Goal: Task Accomplishment & Management: Complete application form

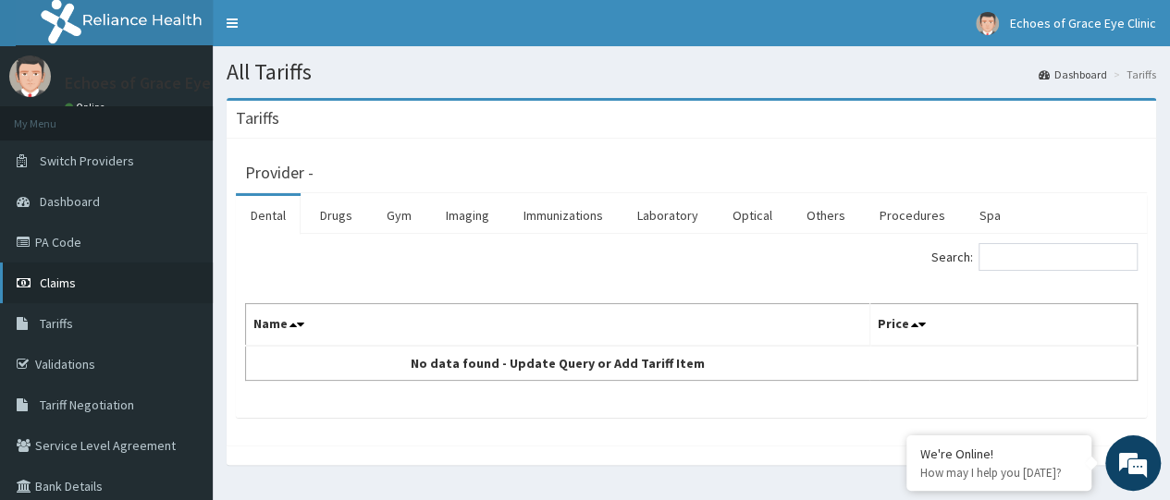
click at [67, 275] on span "Claims" at bounding box center [58, 283] width 36 height 17
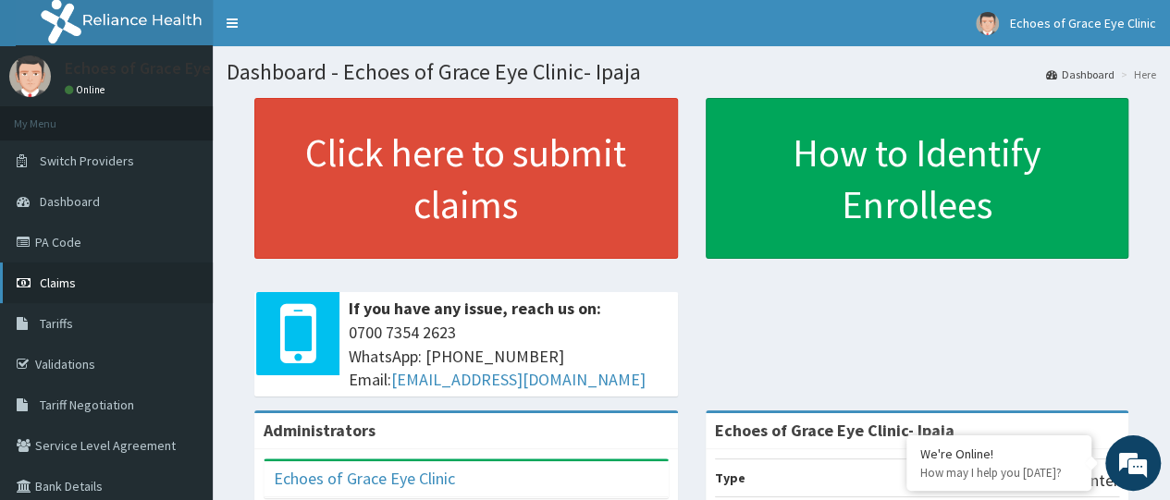
click at [83, 291] on link "Claims" at bounding box center [106, 283] width 213 height 41
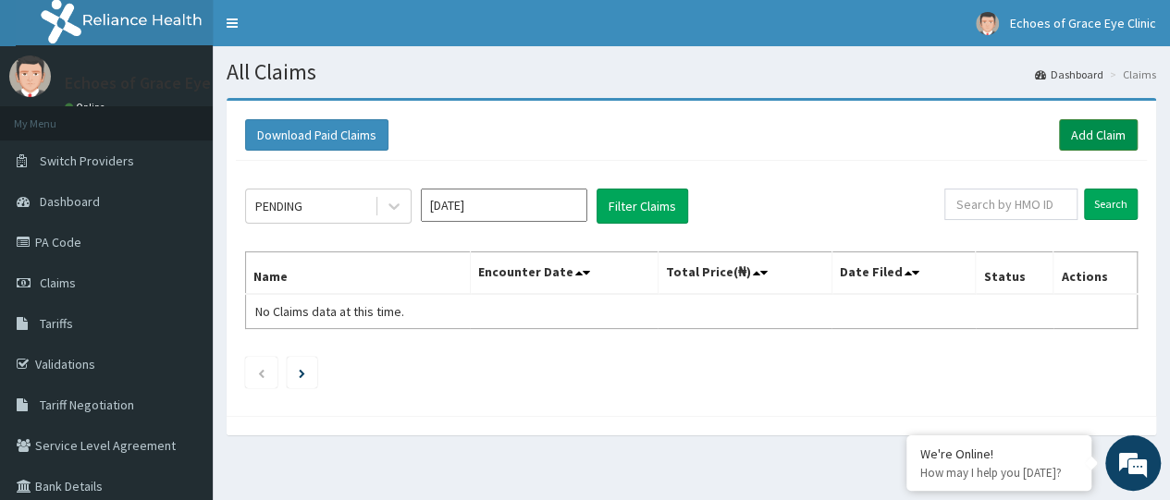
click at [1079, 137] on link "Add Claim" at bounding box center [1098, 134] width 79 height 31
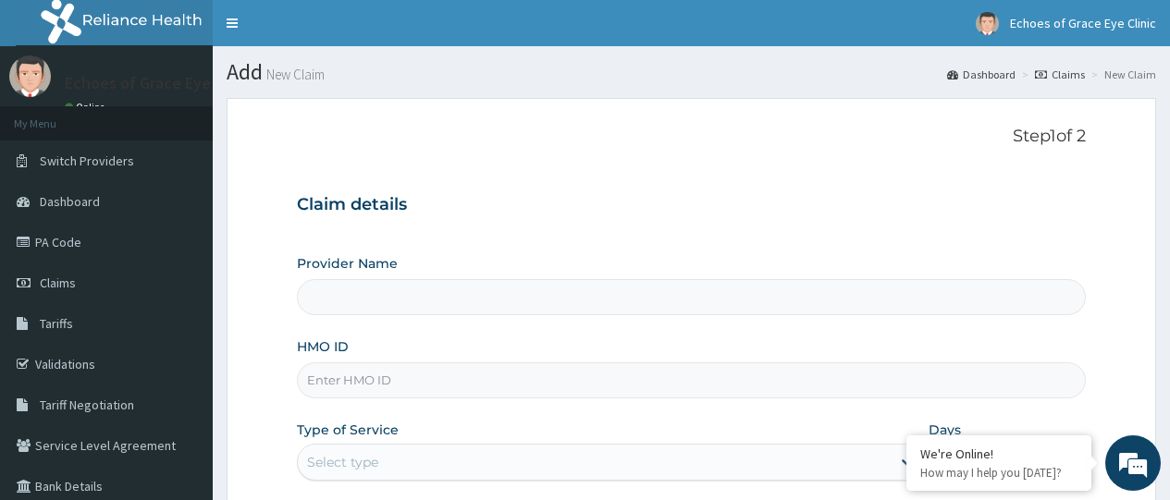
type input "Echoes of Grace Eye Clinic- Ipaja"
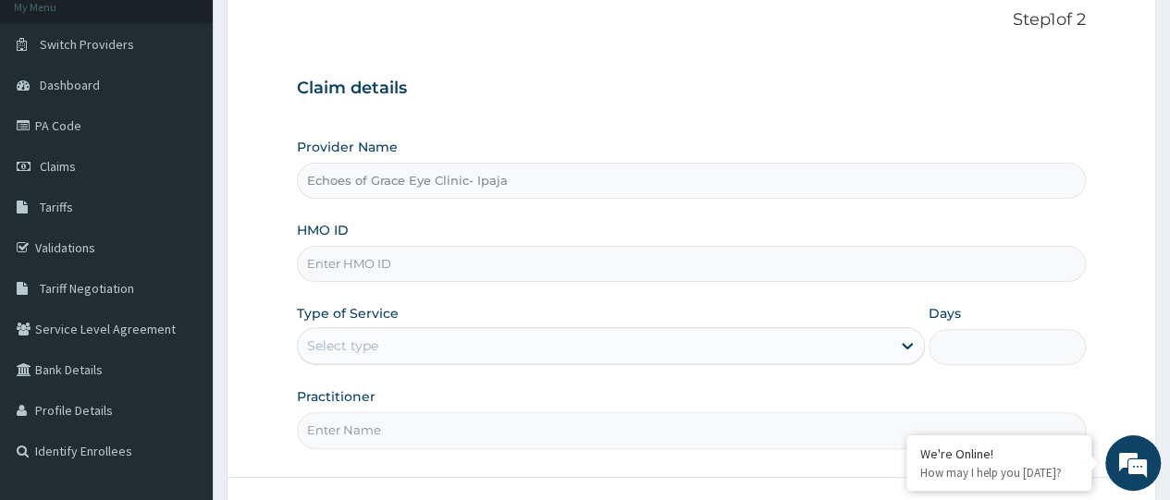
scroll to position [124, 0]
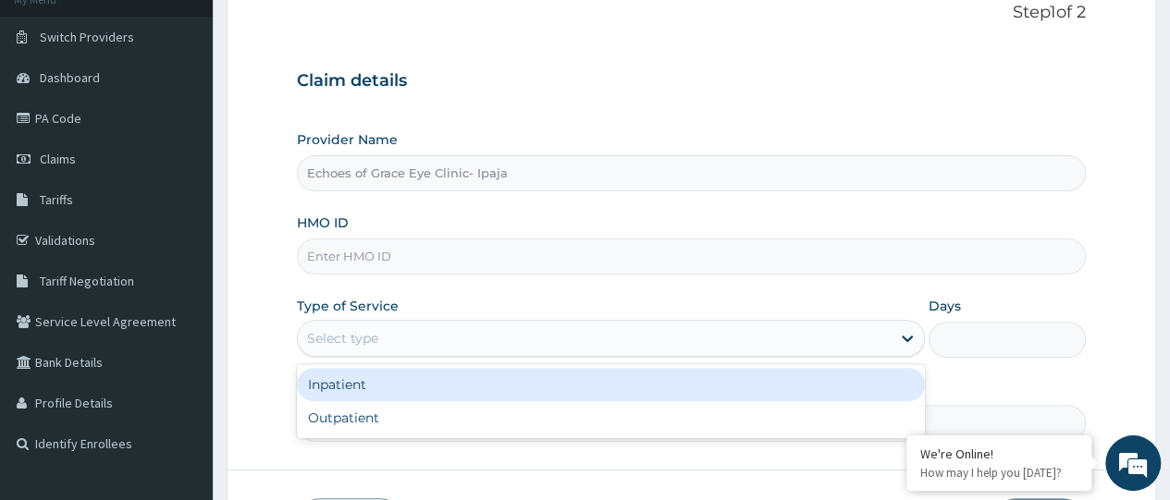
click at [368, 337] on div "Select type" at bounding box center [342, 338] width 71 height 18
click at [405, 249] on input "HMO ID" at bounding box center [691, 257] width 789 height 36
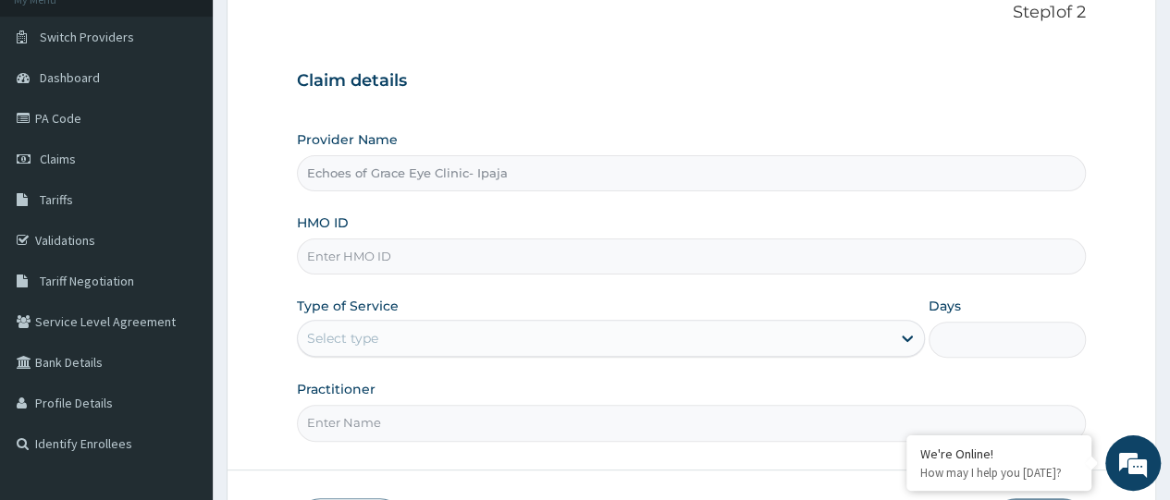
paste input "chl/10244/b"
type input "chl/10244/b"
click at [420, 328] on div "Select type" at bounding box center [594, 339] width 593 height 30
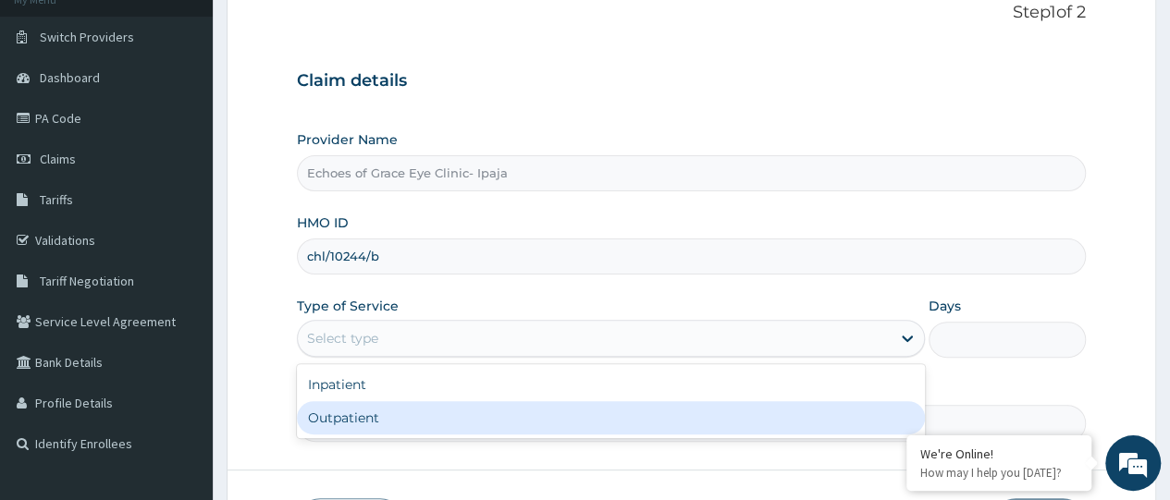
click at [378, 411] on div "Outpatient" at bounding box center [611, 417] width 628 height 33
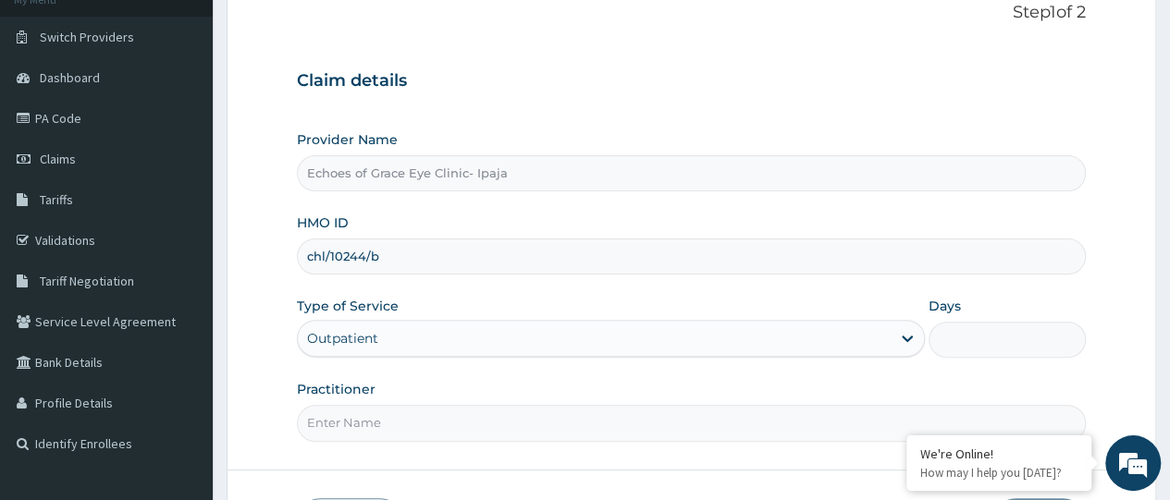
type input "1"
click at [451, 428] on input "Practitioner" at bounding box center [691, 423] width 789 height 36
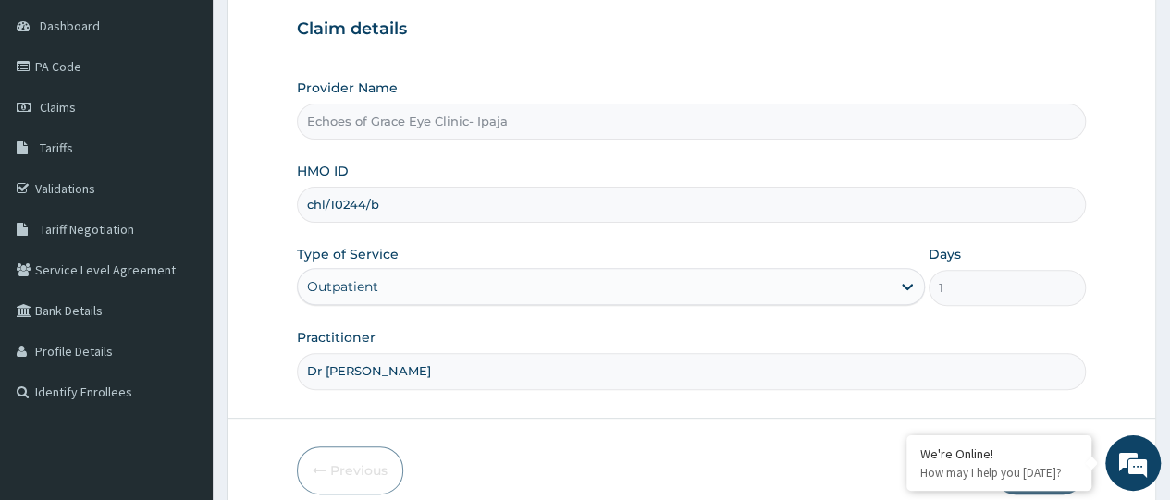
scroll to position [255, 0]
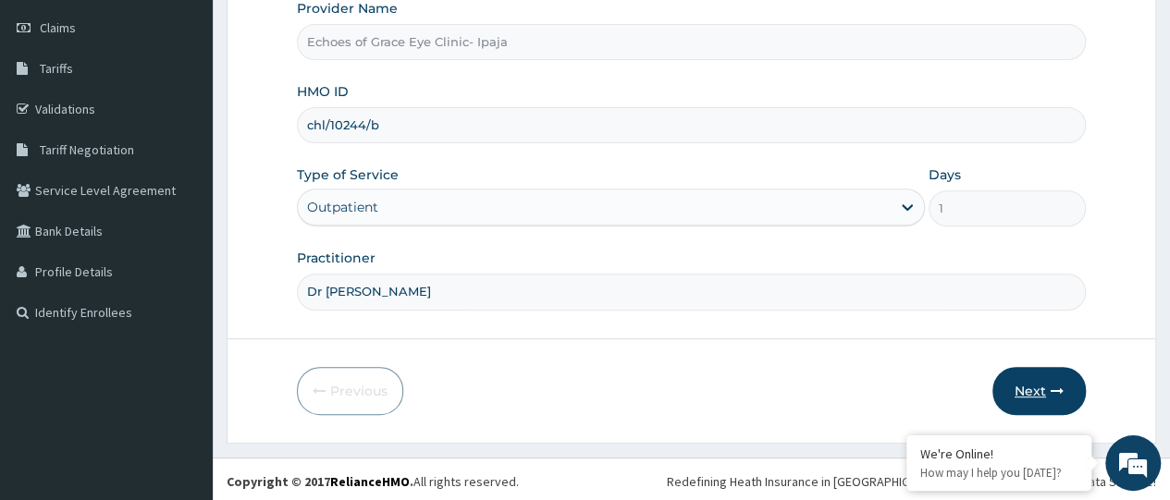
type input "Dr Chinemerem"
click at [1040, 384] on button "Next" at bounding box center [1038, 391] width 93 height 48
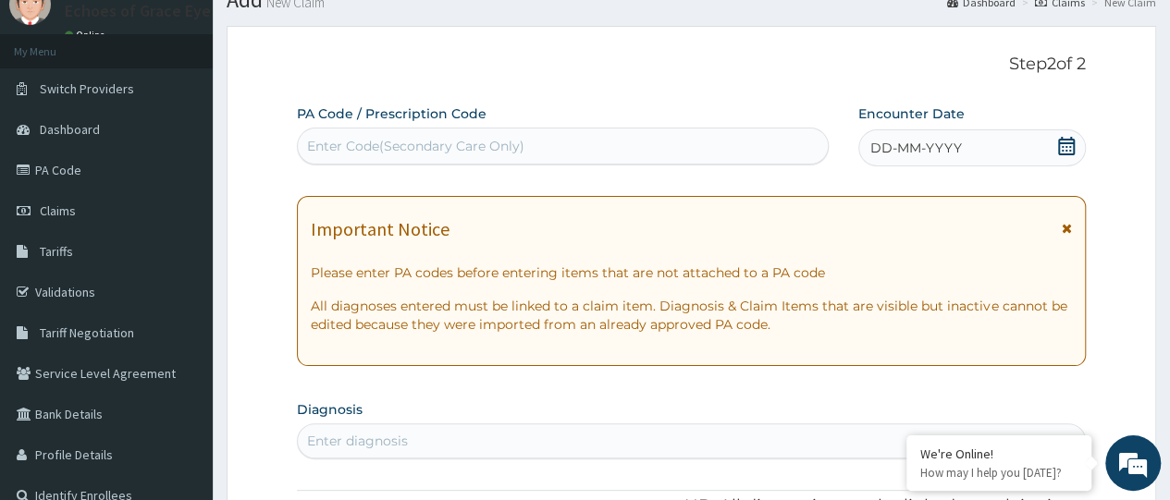
scroll to position [0, 0]
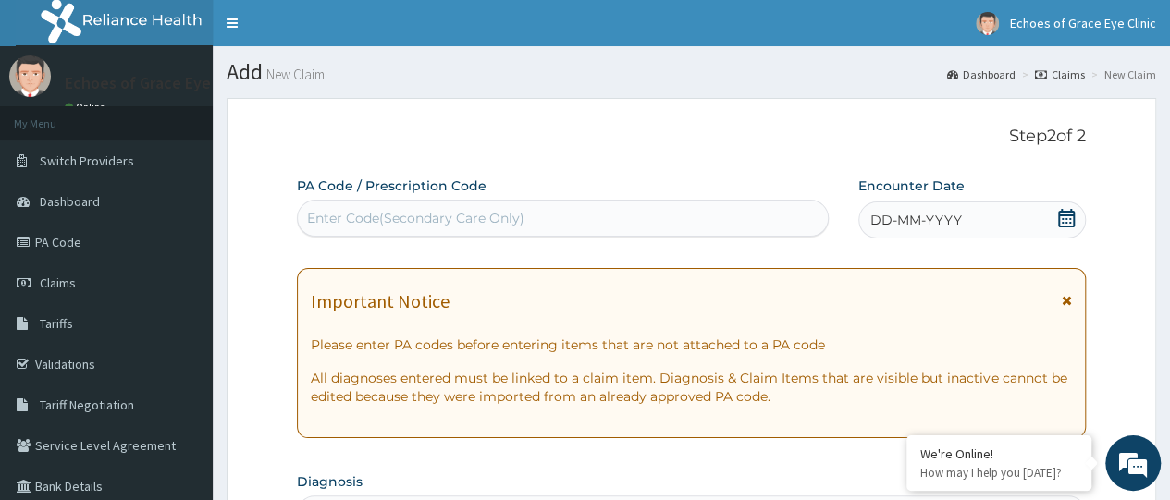
click at [351, 224] on div "Enter Code(Secondary Care Only)" at bounding box center [415, 218] width 217 height 18
paste input "PA/82392B"
type input "PA/82392B"
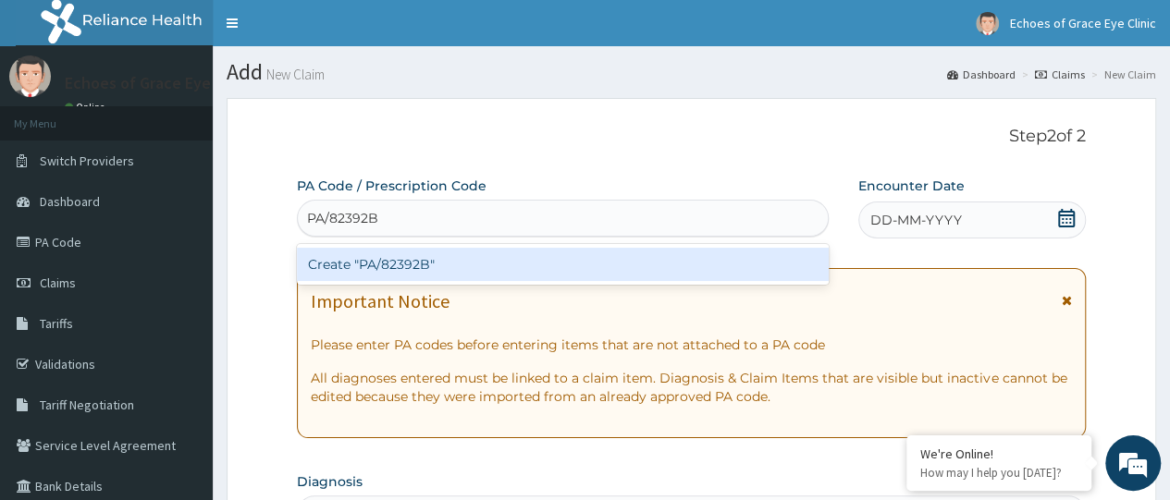
click at [381, 258] on div "Create "PA/82392B"" at bounding box center [562, 264] width 531 height 33
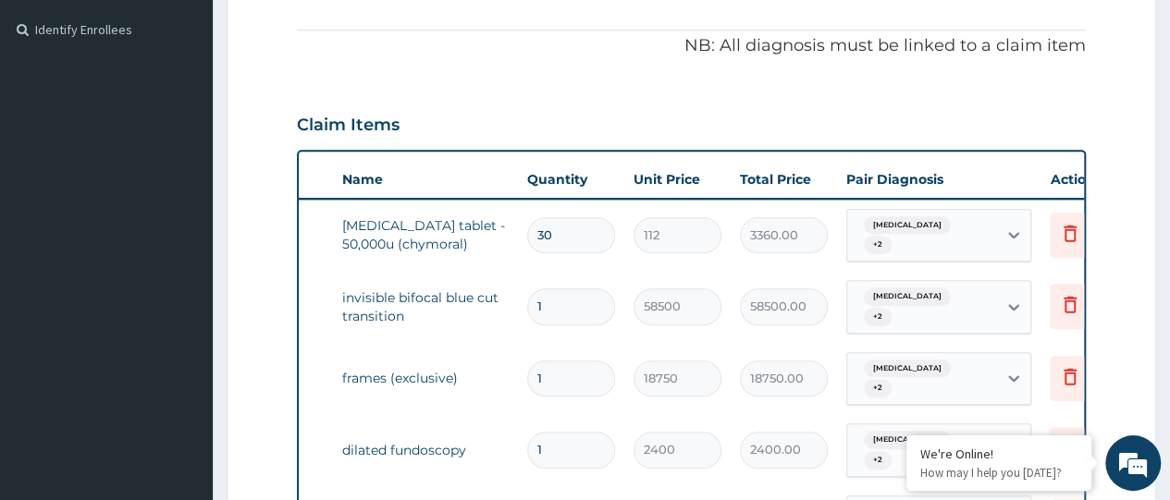
scroll to position [0, 80]
click at [1066, 225] on icon at bounding box center [1070, 233] width 13 height 17
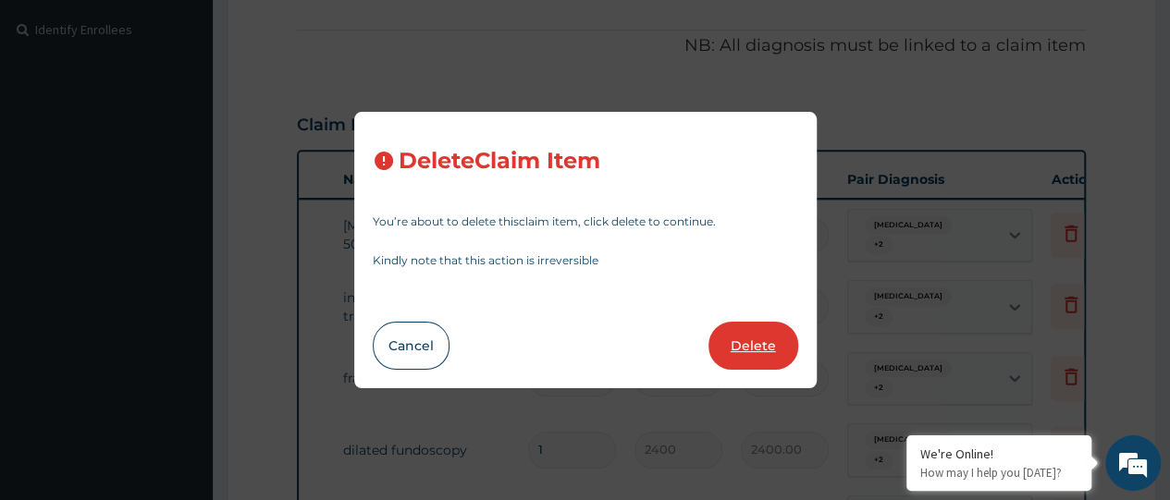
click at [745, 347] on button "Delete" at bounding box center [753, 346] width 90 height 48
type input "1"
type input "58500"
type input "58500.00"
type input "18750"
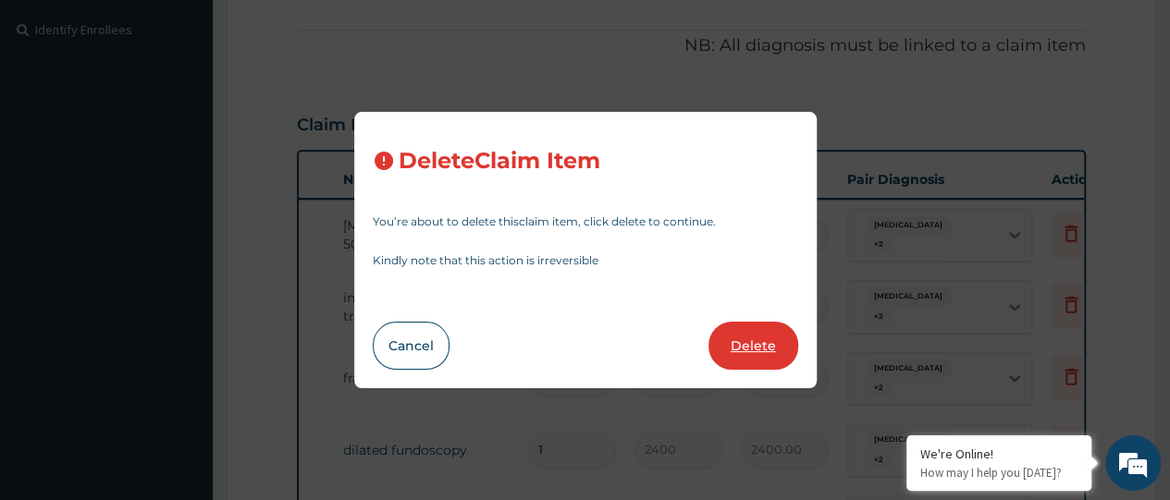
type input "18750.00"
type input "2400"
type input "2400.00"
type input "2500"
type input "2500.00"
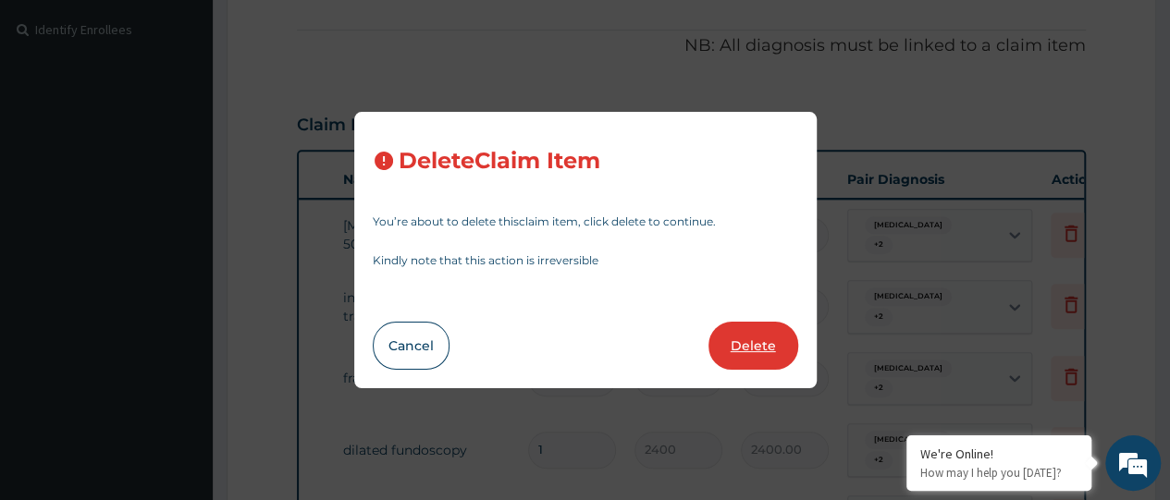
type input "3000"
type input "3000.00"
type input "2400"
type input "2400.00"
type input "2520"
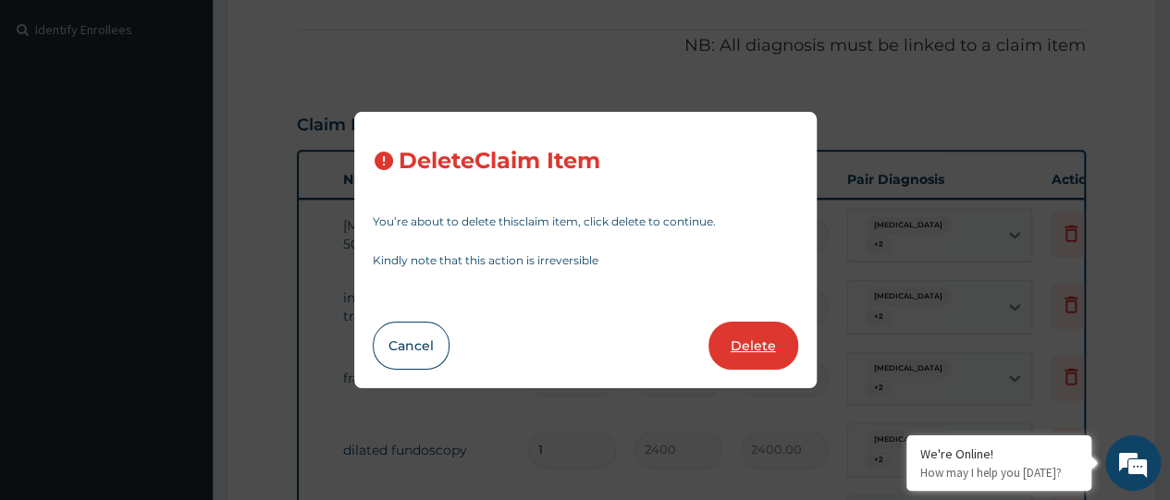
type input "2520.00"
type input "1200"
type input "1200.00"
type input "2400"
type input "2400.00"
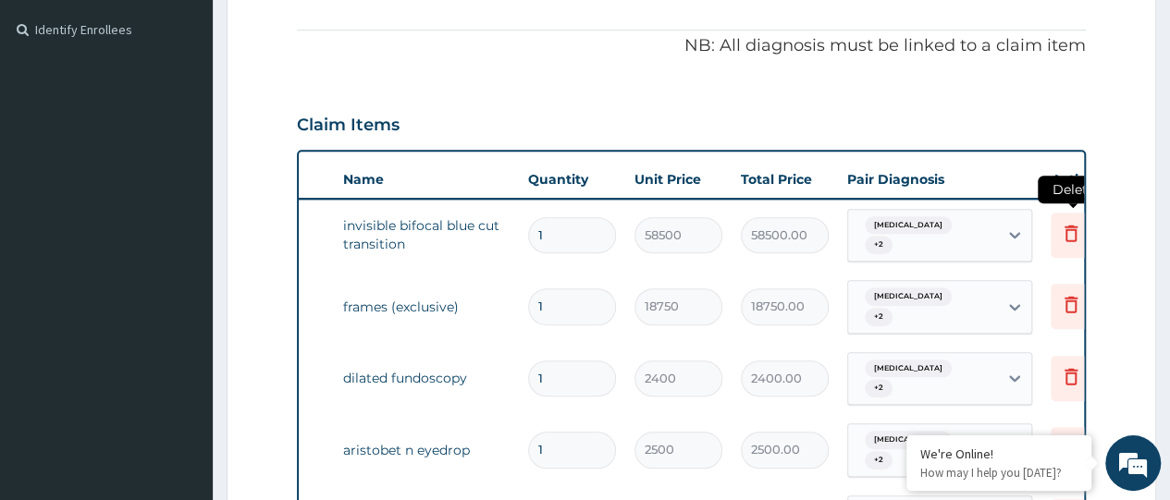
click at [1068, 230] on icon at bounding box center [1071, 233] width 22 height 22
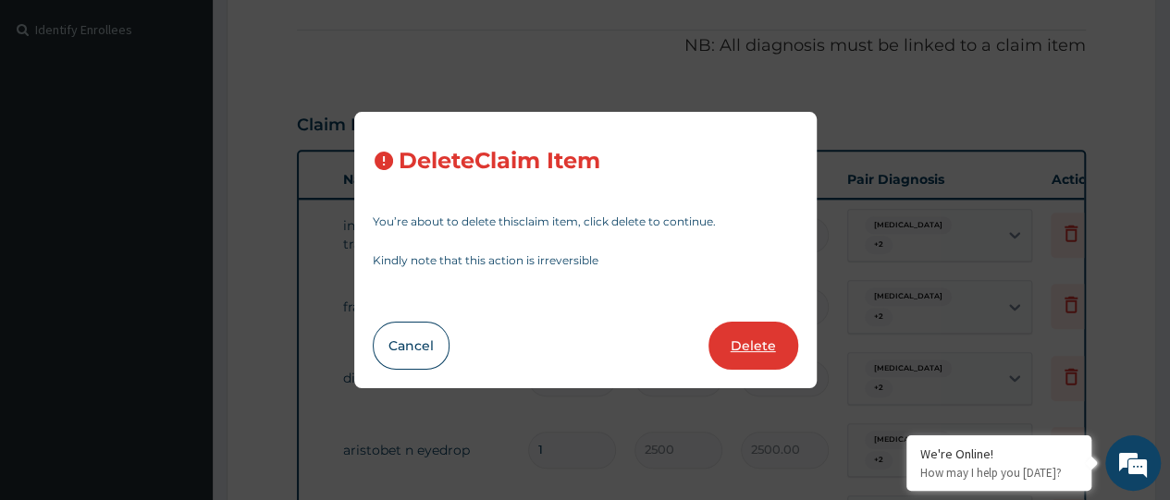
click at [768, 335] on button "Delete" at bounding box center [753, 346] width 90 height 48
type input "18750"
type input "18750.00"
type input "2400"
type input "2400.00"
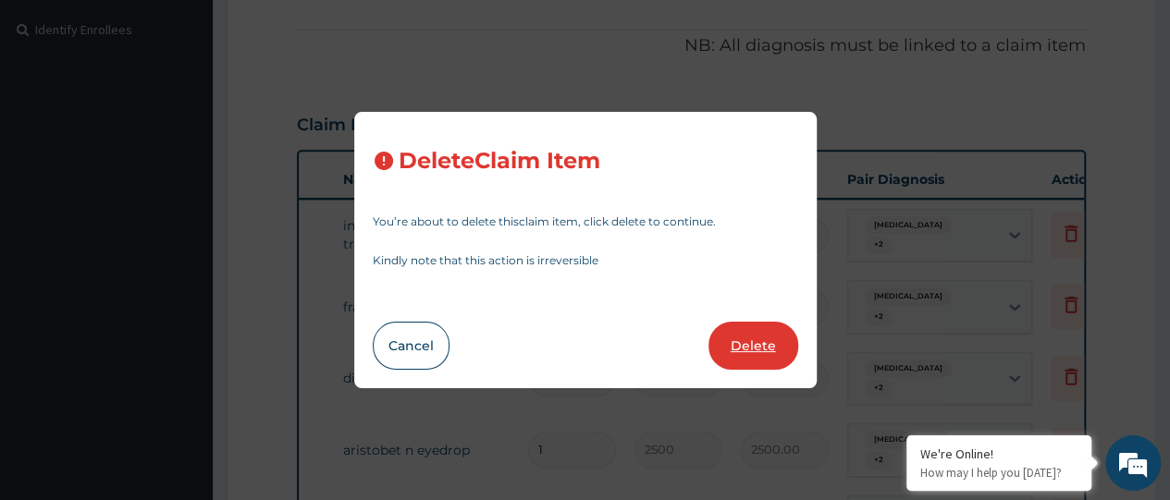
type input "2500"
type input "2500.00"
type input "3000"
type input "3000.00"
type input "2400"
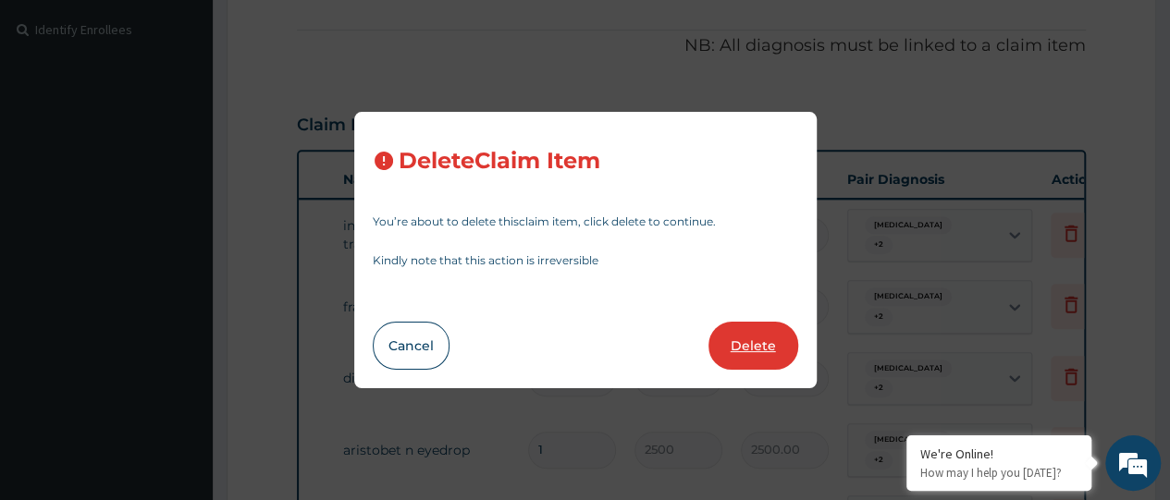
type input "2400.00"
type input "2520"
type input "2520.00"
type input "1200"
type input "1200.00"
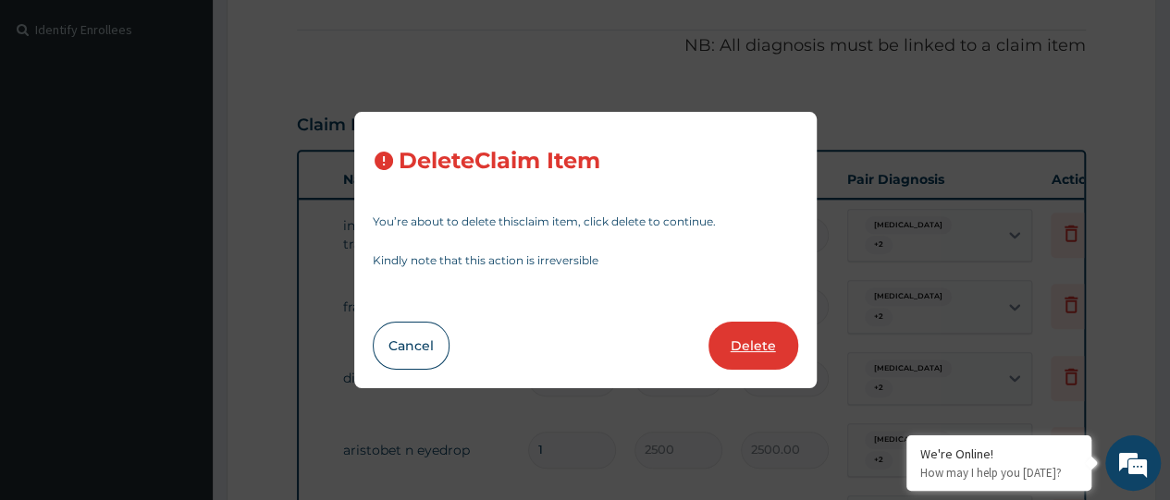
type input "2400"
type input "2400.00"
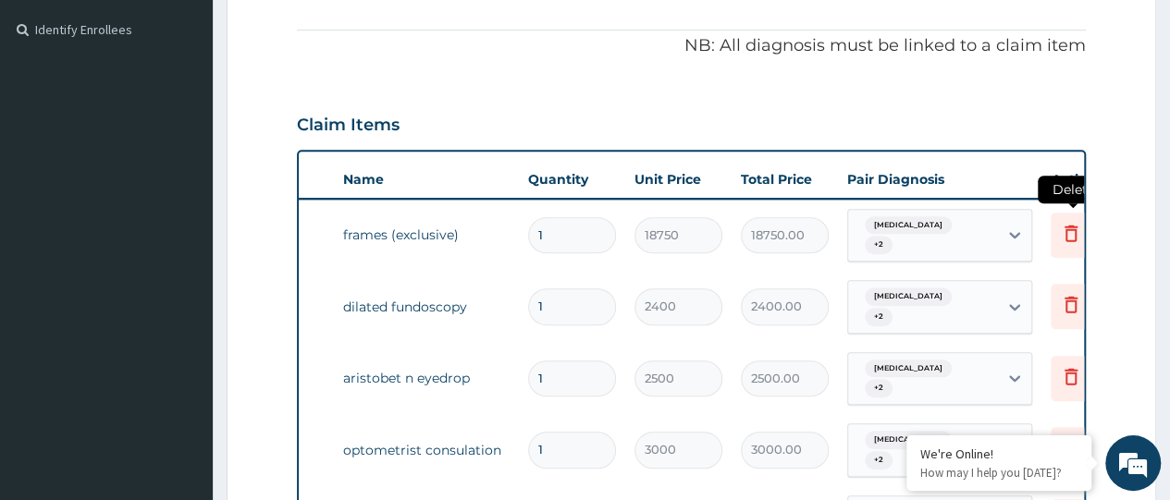
click at [1067, 231] on icon at bounding box center [1071, 233] width 22 height 22
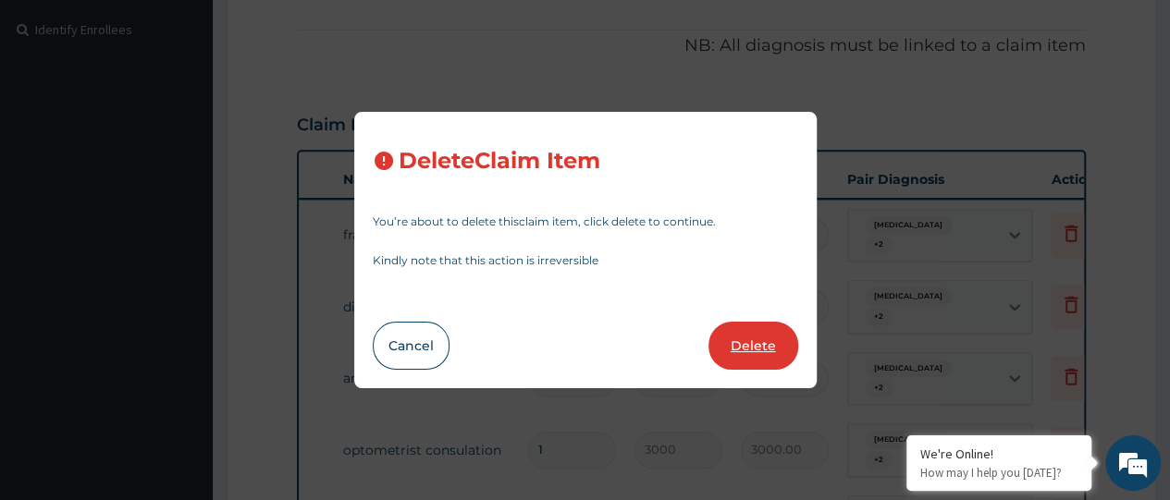
click at [754, 344] on button "Delete" at bounding box center [753, 346] width 90 height 48
type input "2400"
type input "2400.00"
type input "2500"
type input "2500.00"
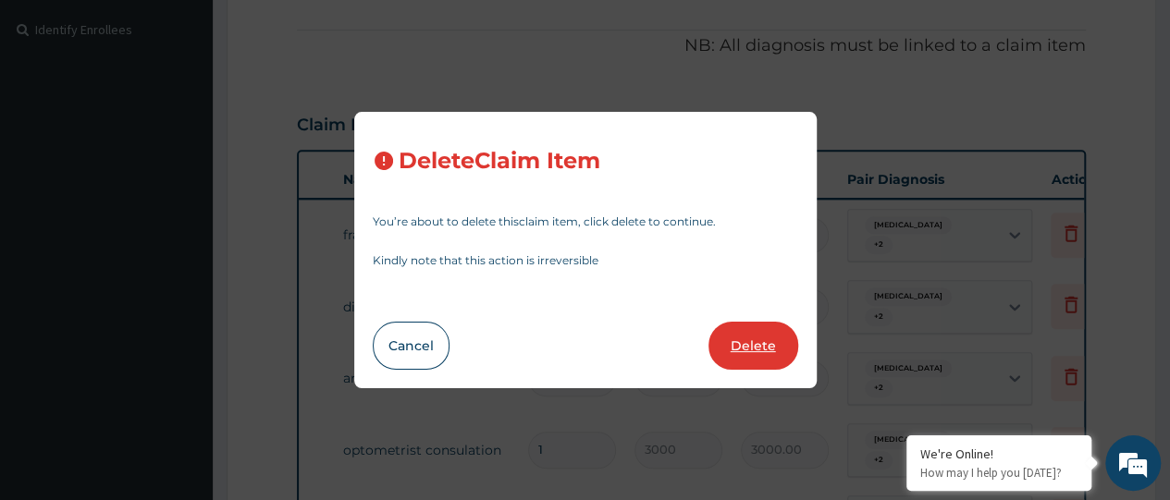
type input "3000"
type input "3000.00"
type input "2400"
type input "2400.00"
type input "2520"
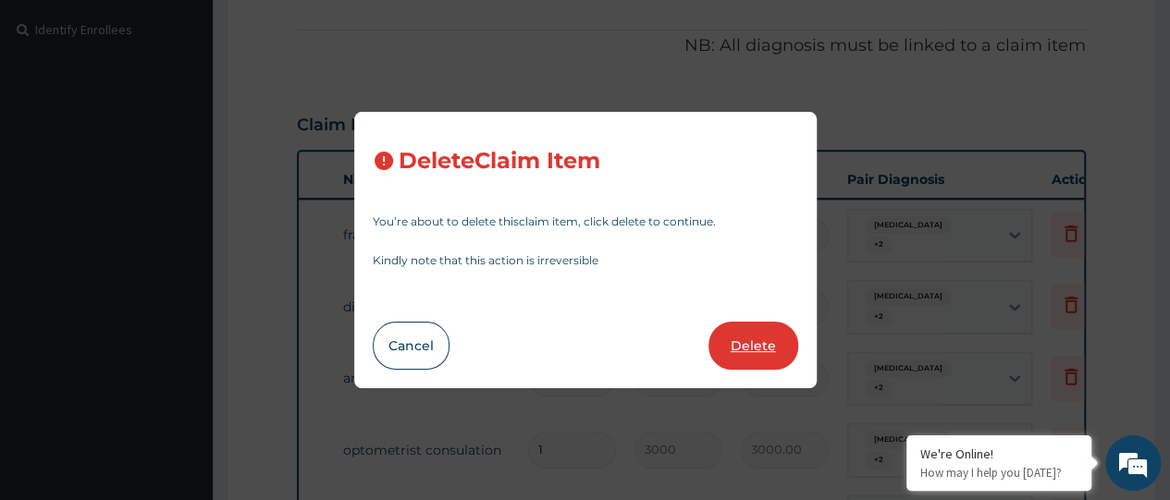
type input "2520.00"
type input "1200"
type input "1200.00"
type input "2400"
type input "2400.00"
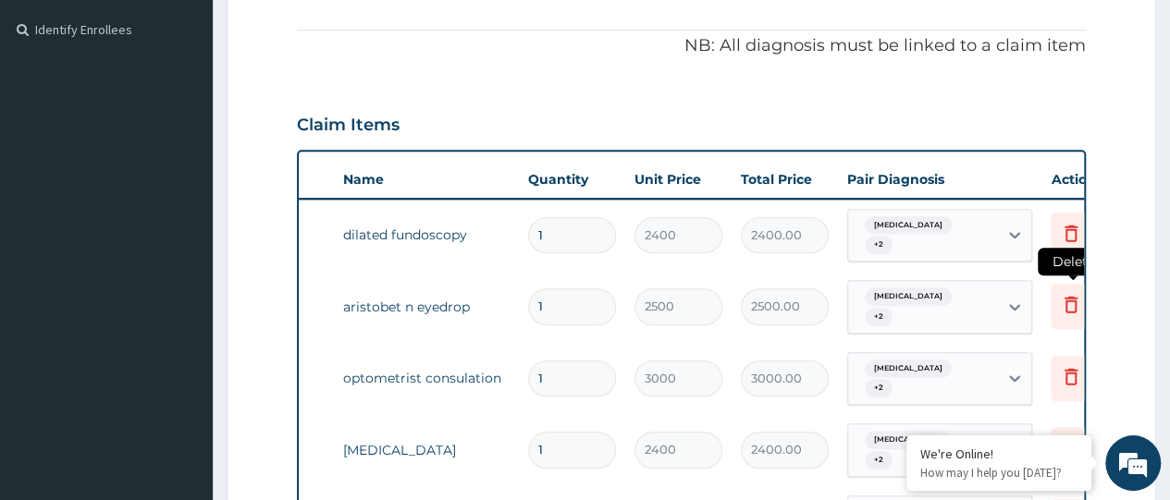
click at [1068, 293] on icon at bounding box center [1071, 304] width 22 height 22
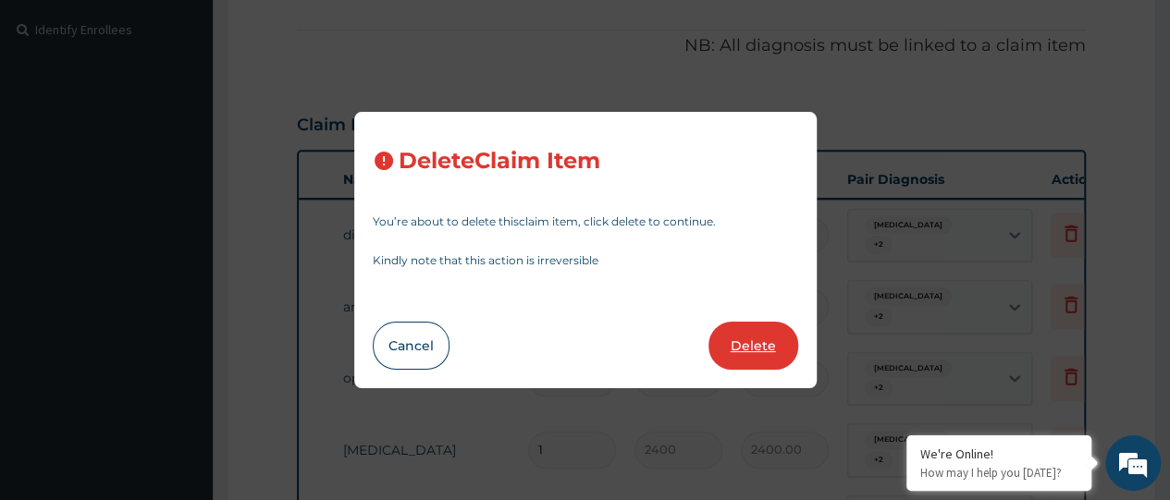
click at [769, 348] on button "Delete" at bounding box center [753, 346] width 90 height 48
type input "3000"
type input "3000.00"
type input "2400"
type input "2400.00"
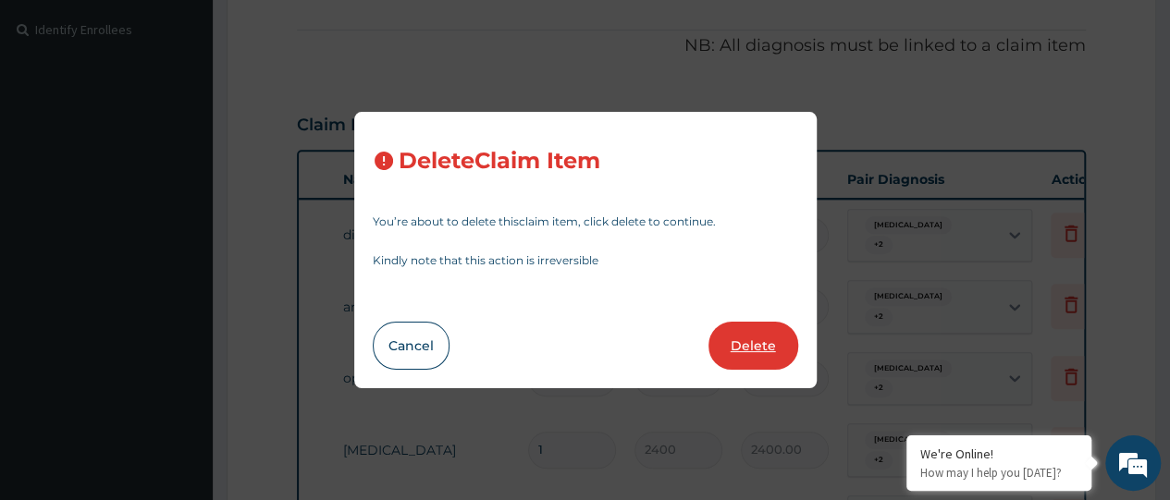
type input "2520"
type input "2520.00"
type input "1200"
type input "1200.00"
type input "2400"
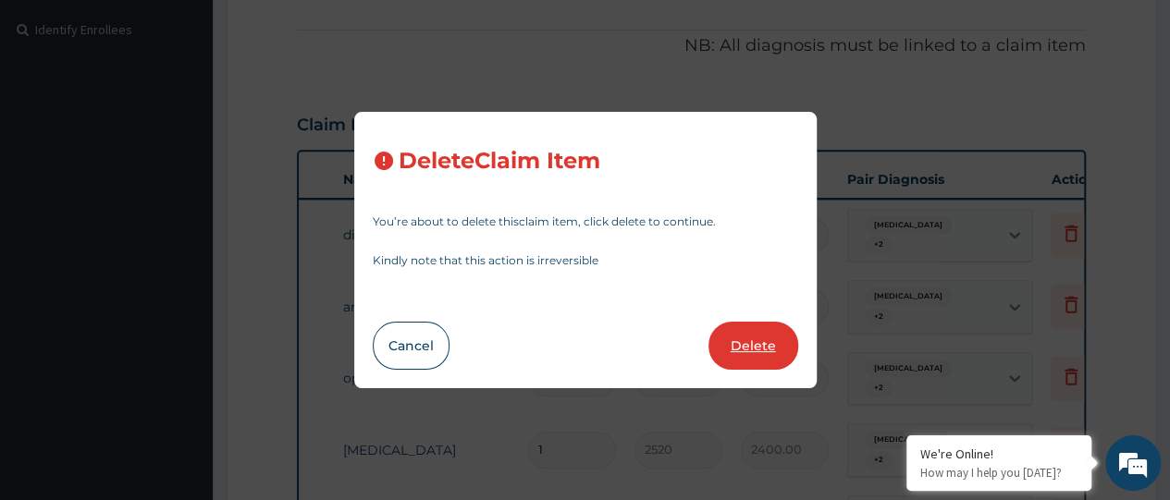
type input "2400.00"
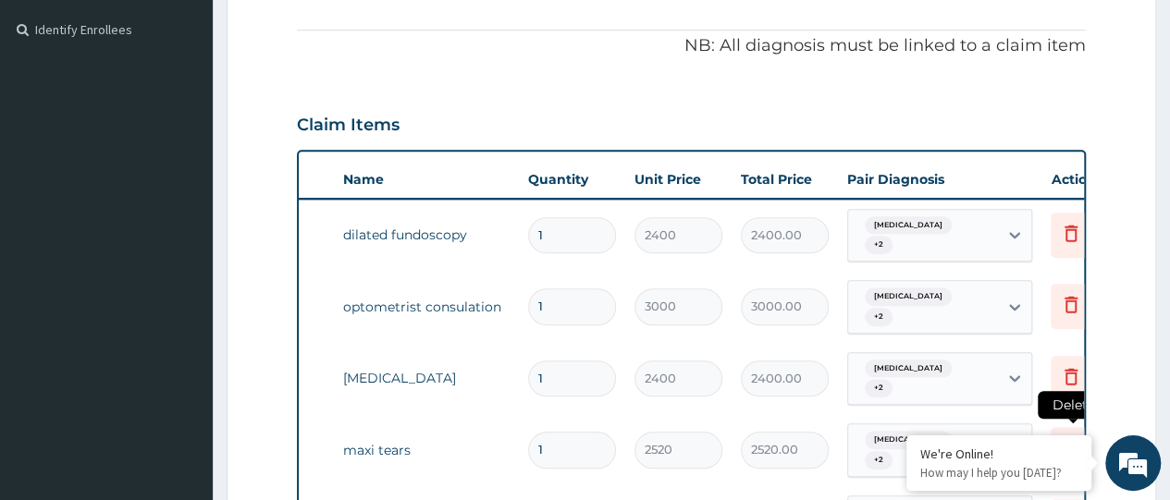
click at [1069, 436] on icon at bounding box center [1071, 447] width 22 height 22
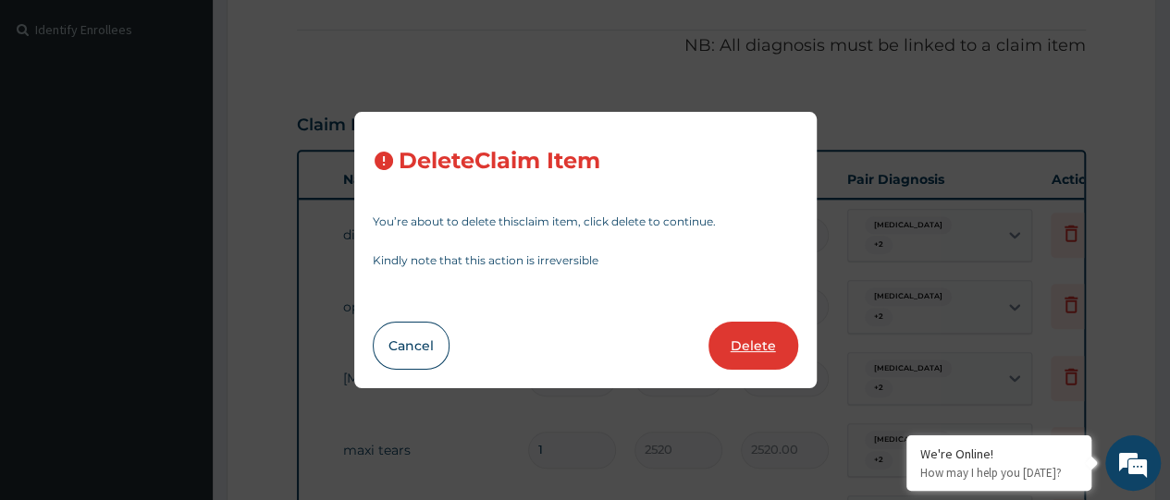
click at [756, 349] on button "Delete" at bounding box center [753, 346] width 90 height 48
type input "1200"
type input "1200.00"
type input "2400"
type input "2400.00"
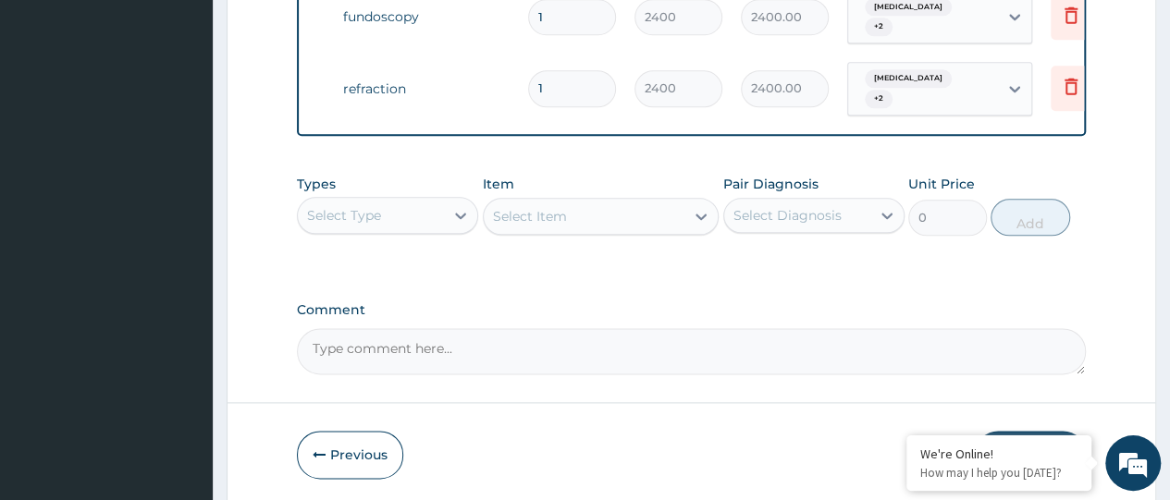
scroll to position [1076, 0]
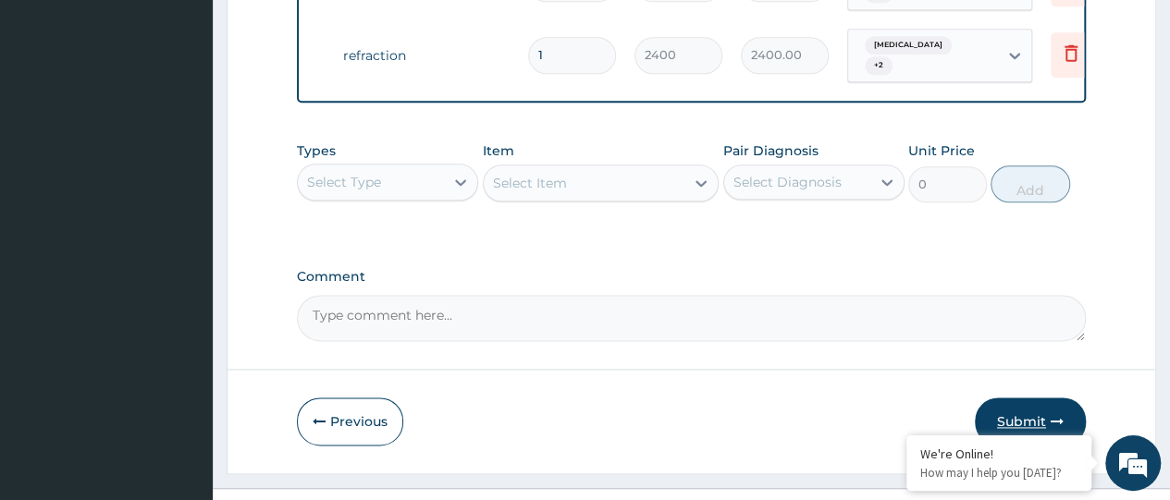
click at [1028, 398] on button "Submit" at bounding box center [1030, 422] width 111 height 48
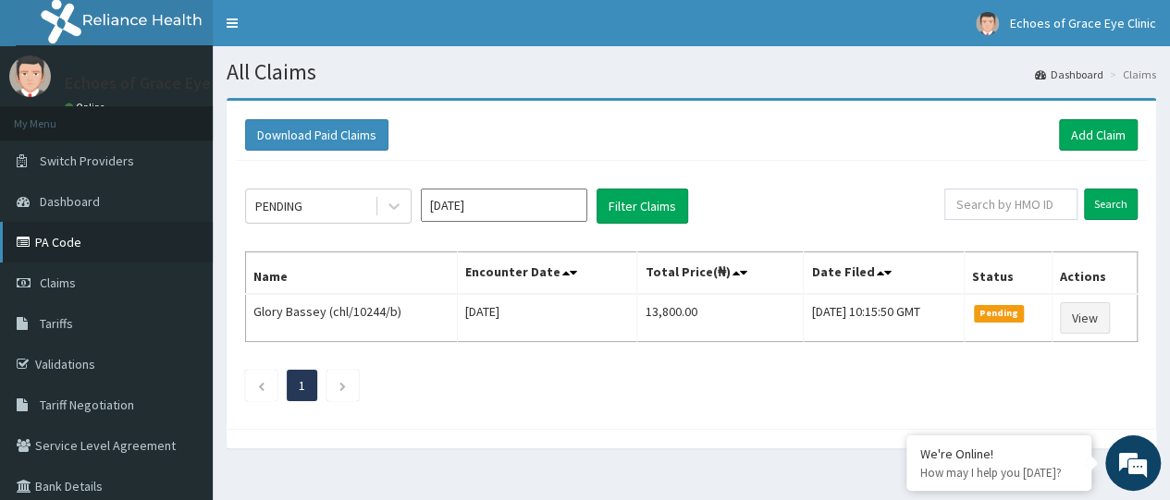
click at [73, 234] on link "PA Code" at bounding box center [106, 242] width 213 height 41
